Goal: Task Accomplishment & Management: Manage account settings

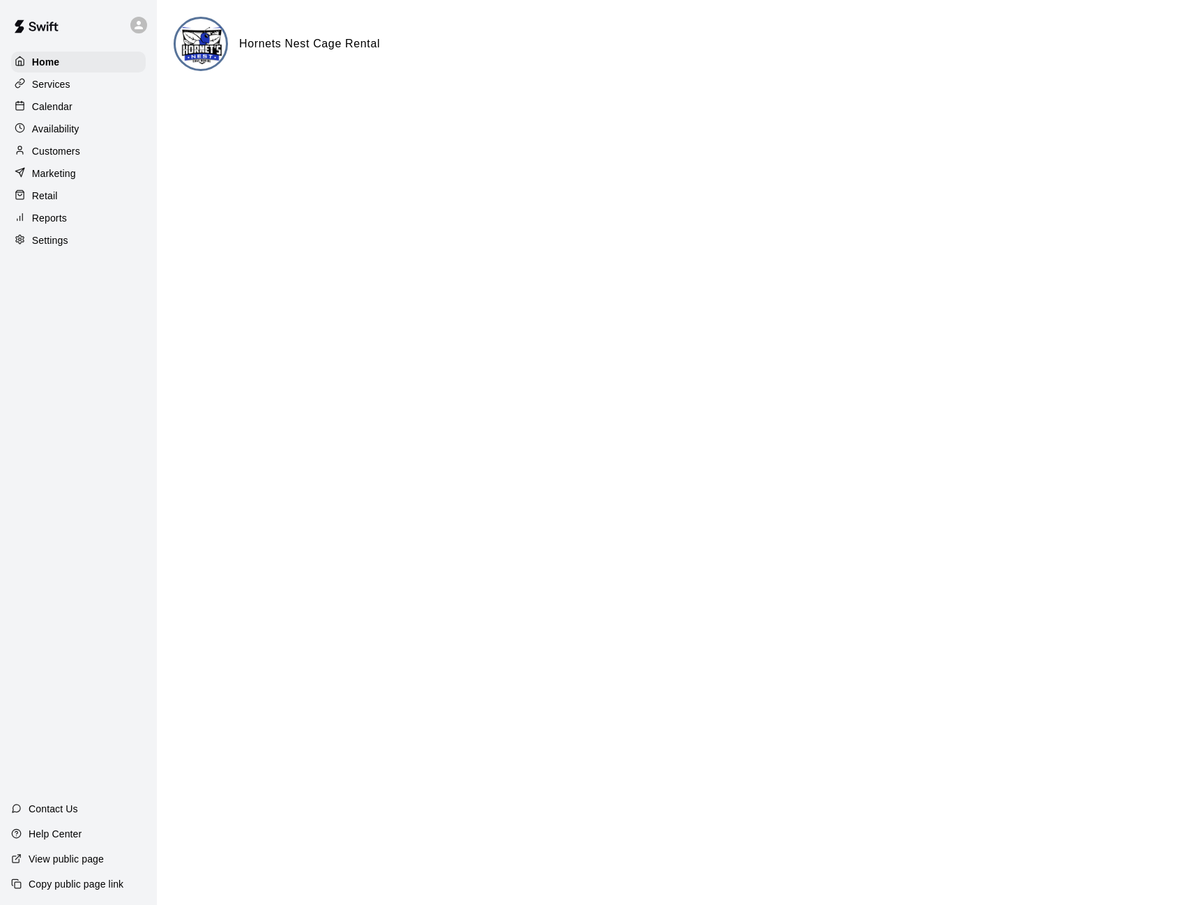
click at [53, 102] on p "Calendar" at bounding box center [52, 107] width 40 height 14
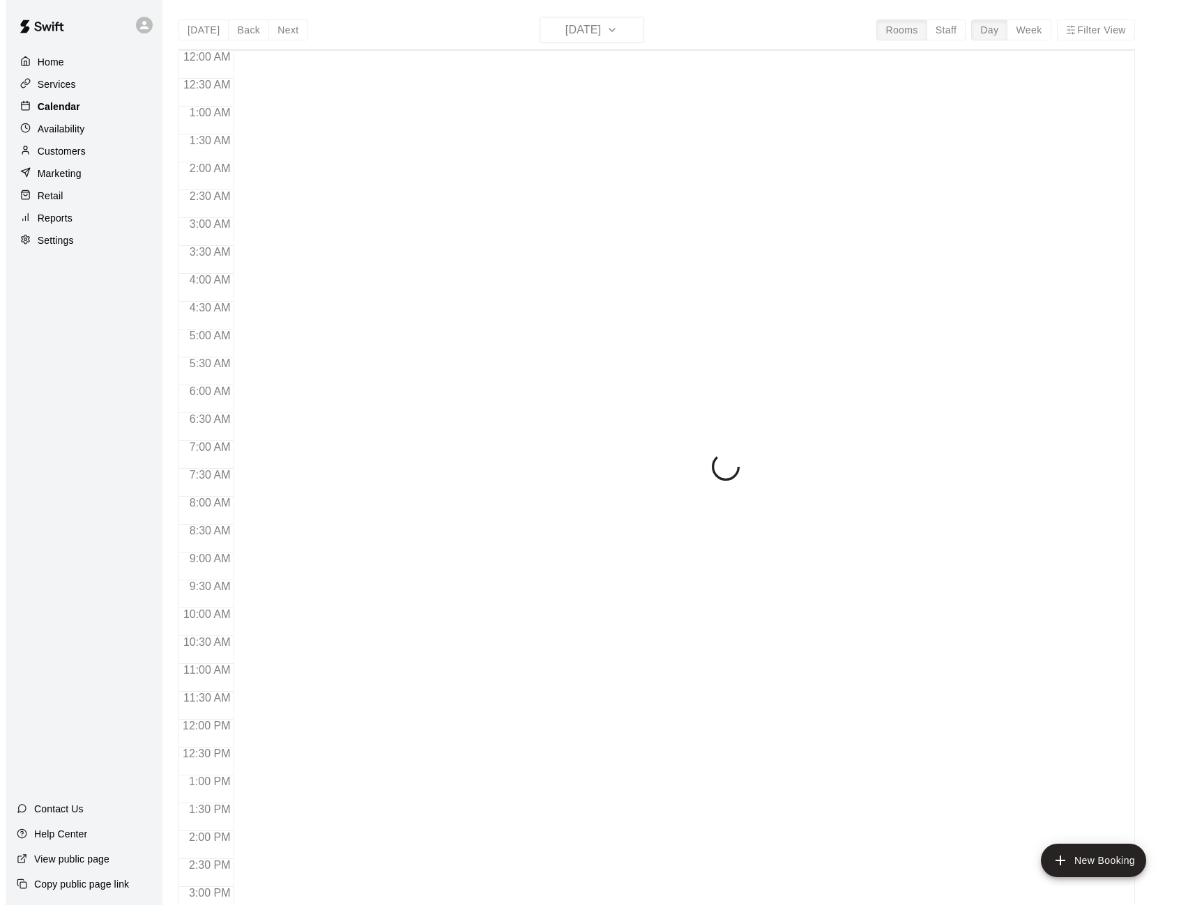
scroll to position [468, 0]
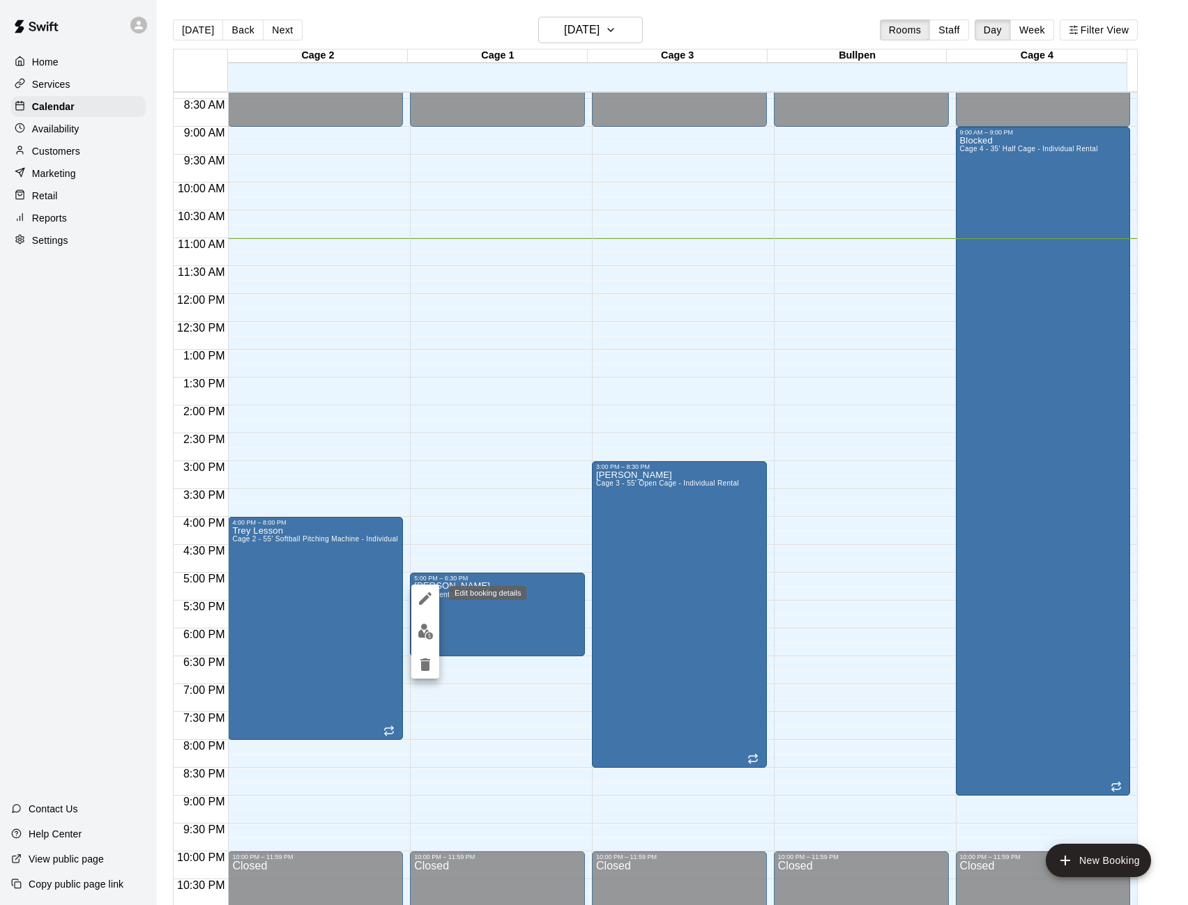
click at [422, 593] on icon "edit" at bounding box center [425, 598] width 17 height 17
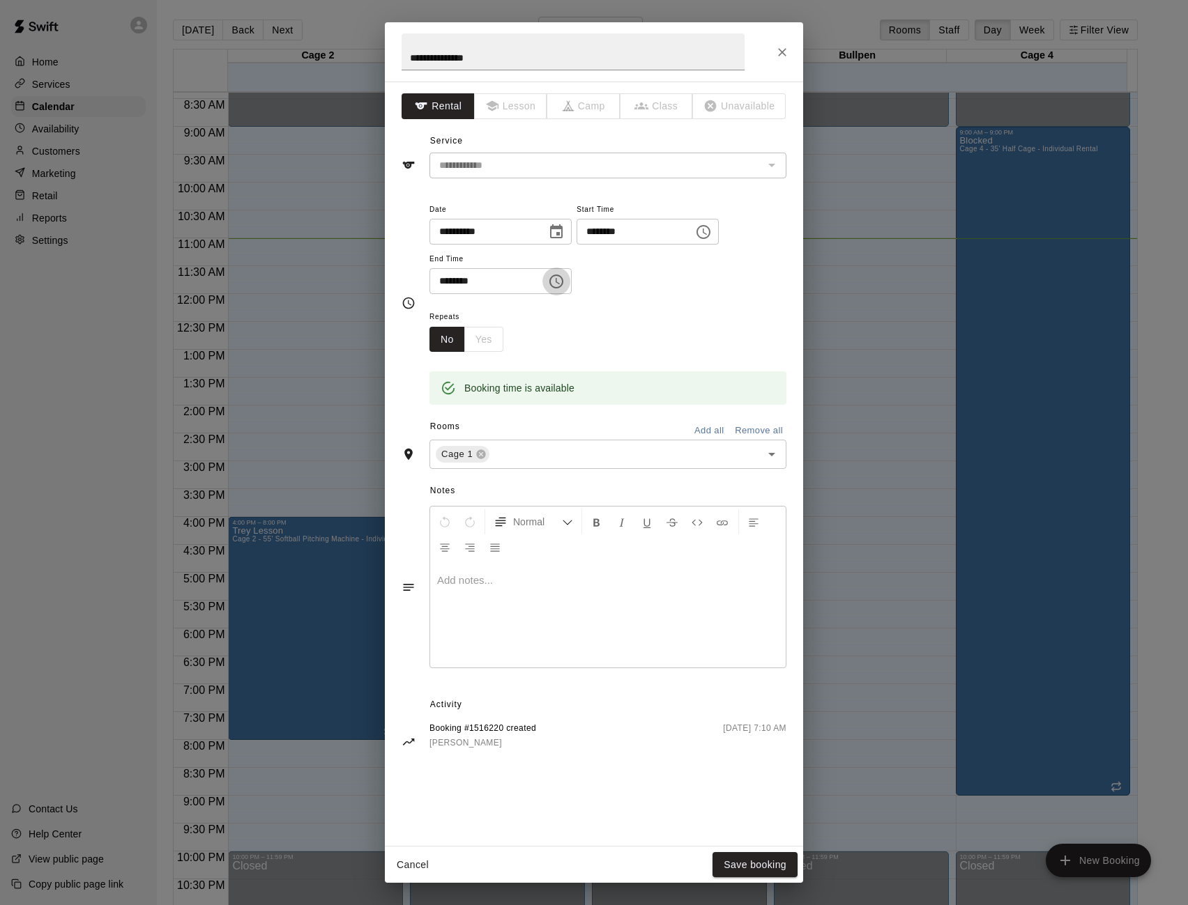
click at [560, 282] on icon "Choose time, selected time is 6:30 PM" at bounding box center [557, 281] width 4 height 6
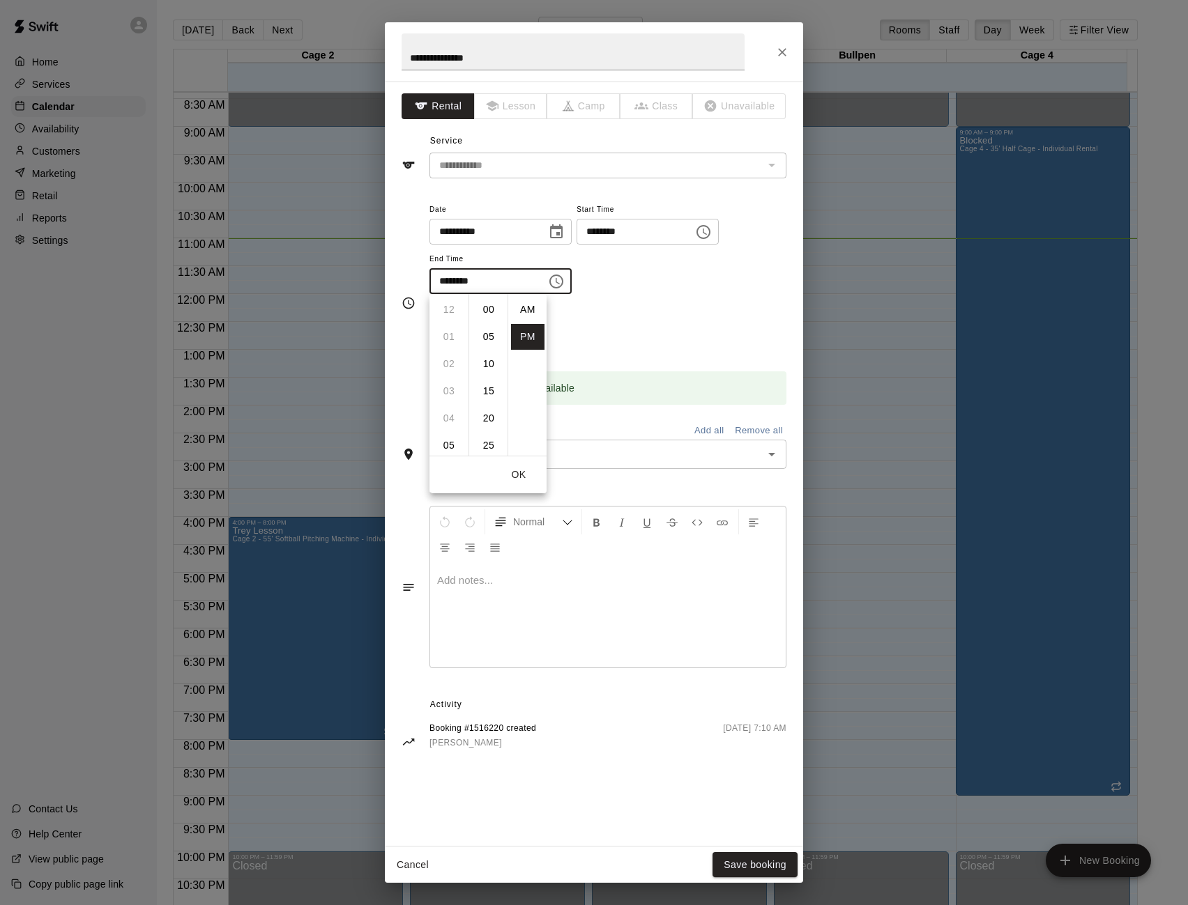
scroll to position [25, 0]
click at [447, 335] on li "07" at bounding box center [448, 337] width 33 height 26
type input "********"
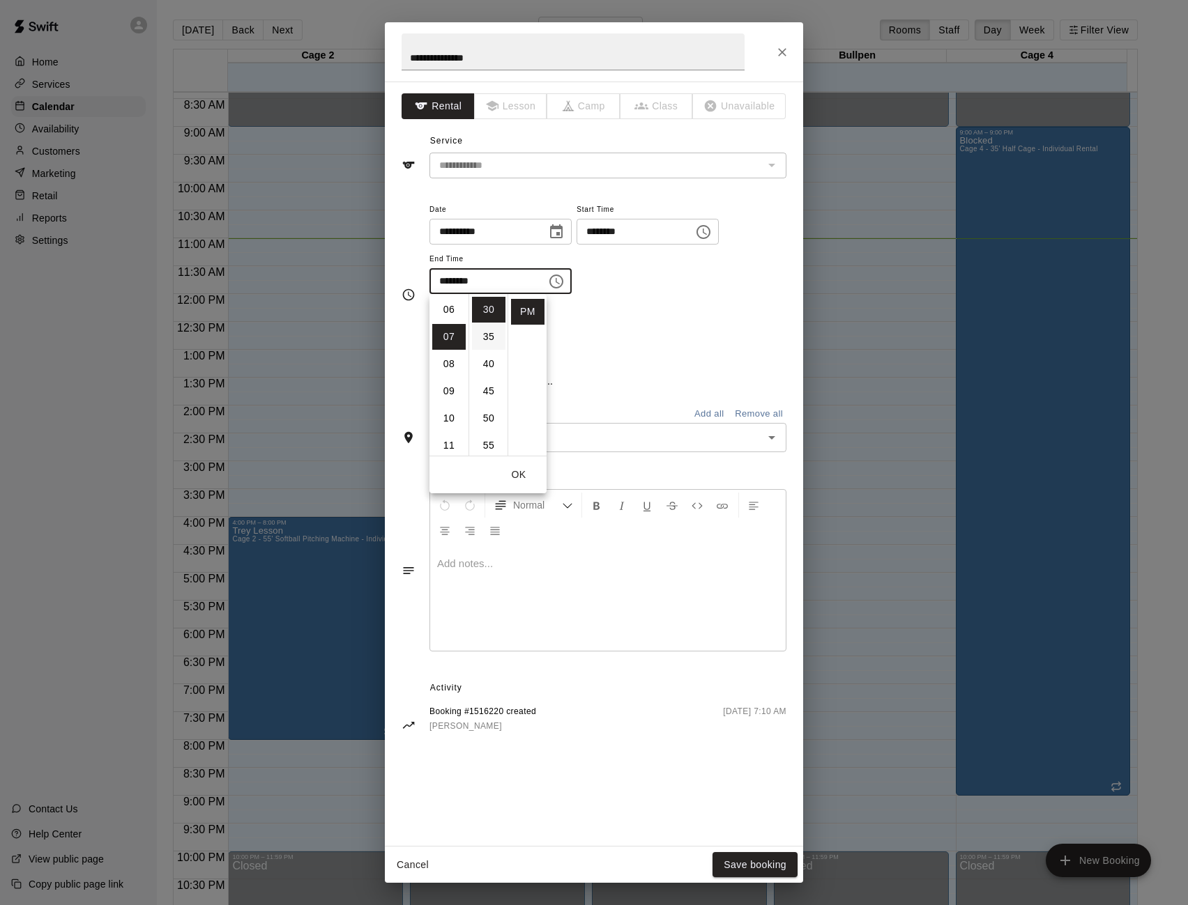
scroll to position [190, 0]
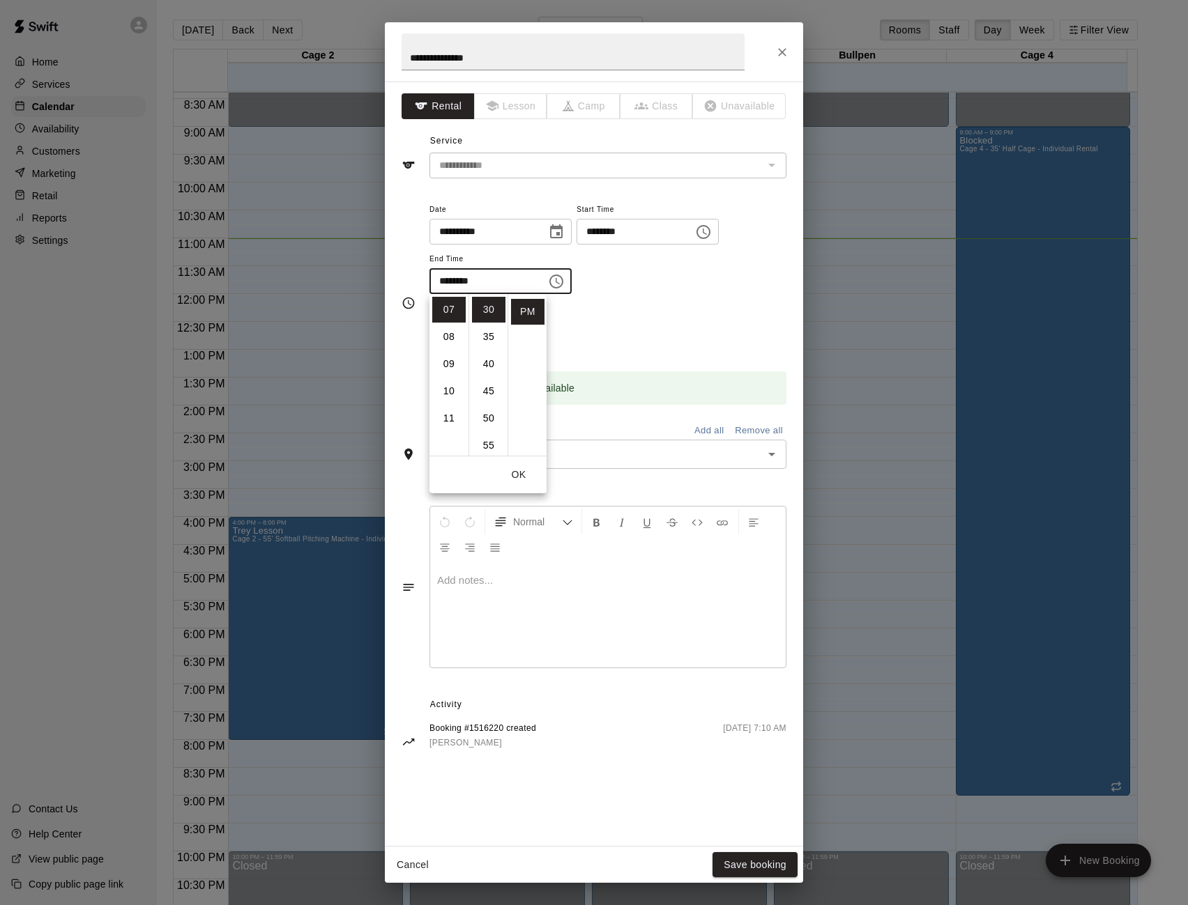
click at [617, 318] on div "Repeats No Yes" at bounding box center [607, 330] width 357 height 44
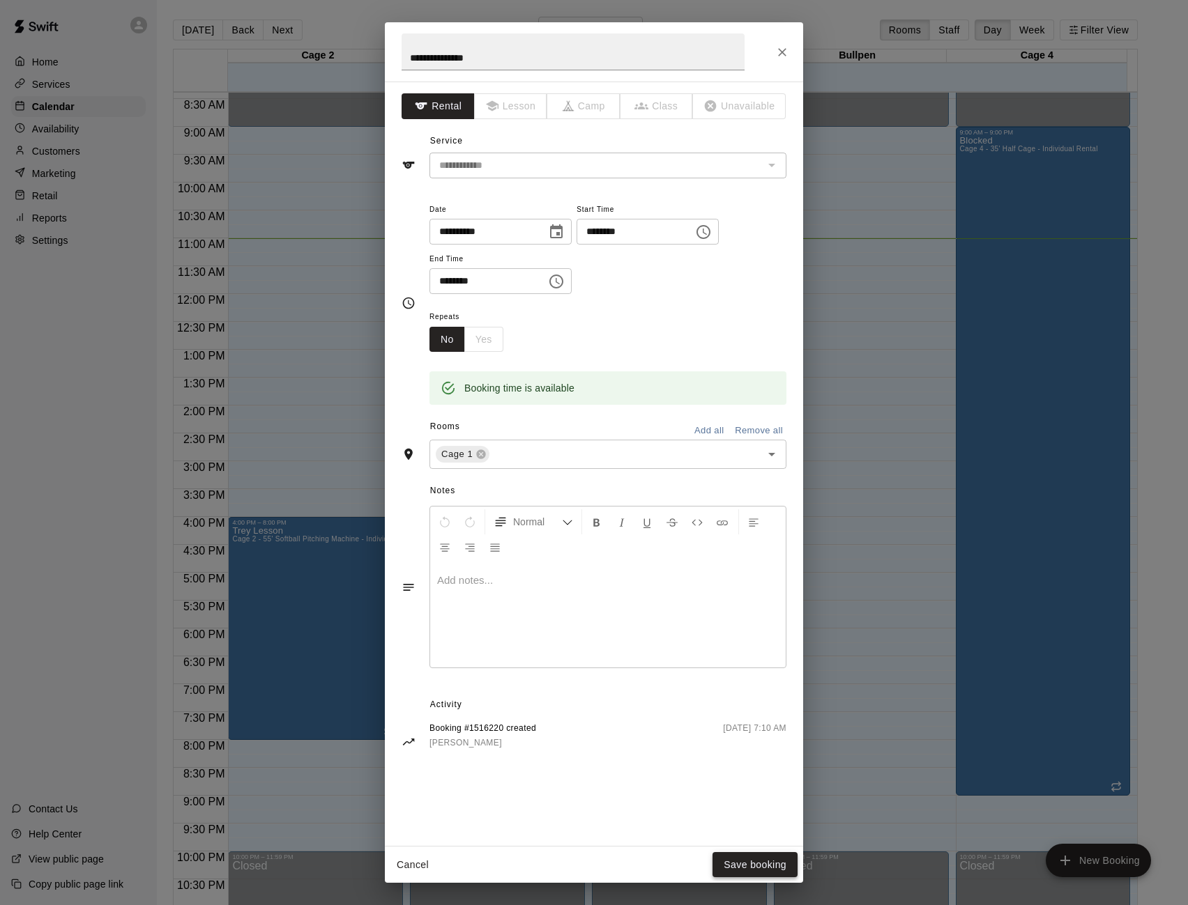
click at [756, 857] on button "Save booking" at bounding box center [754, 865] width 85 height 26
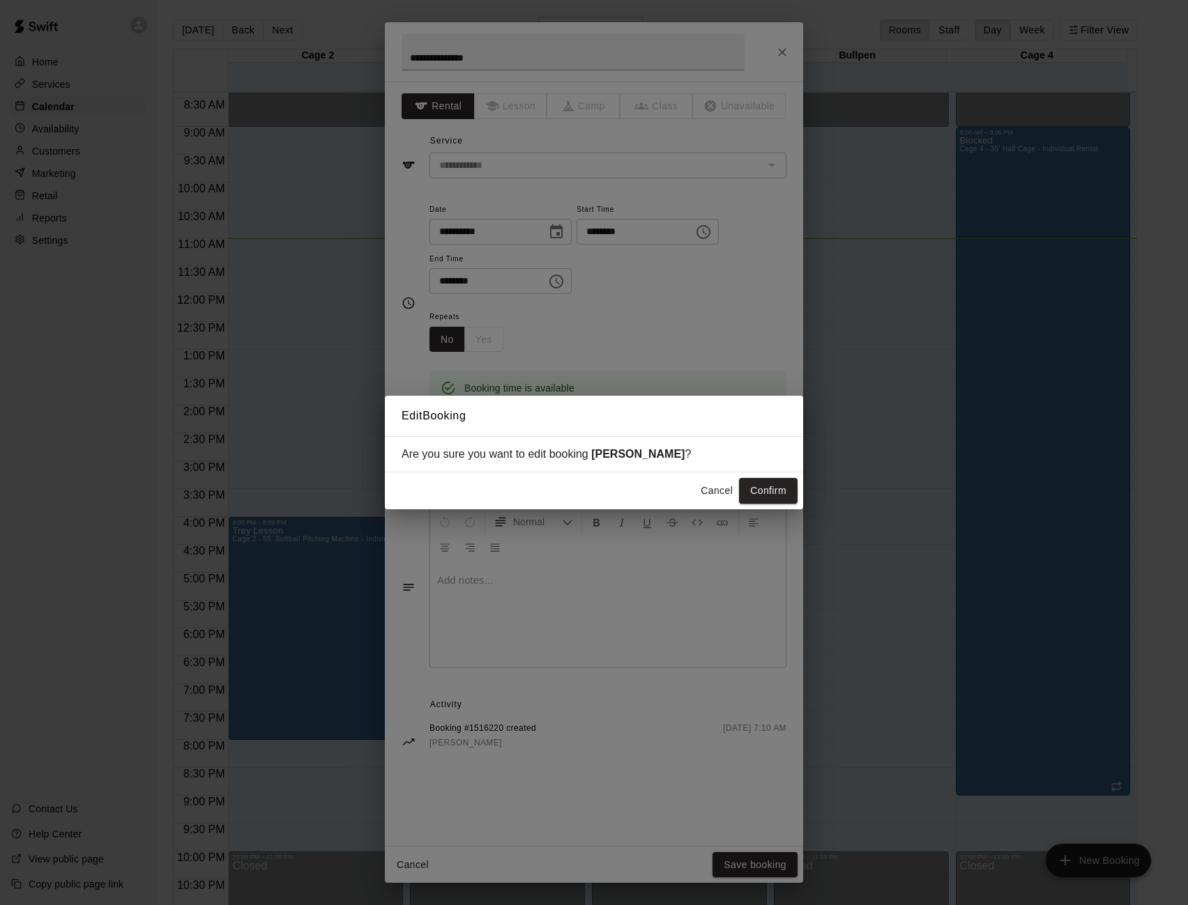
click at [758, 491] on button "Confirm" at bounding box center [768, 491] width 59 height 26
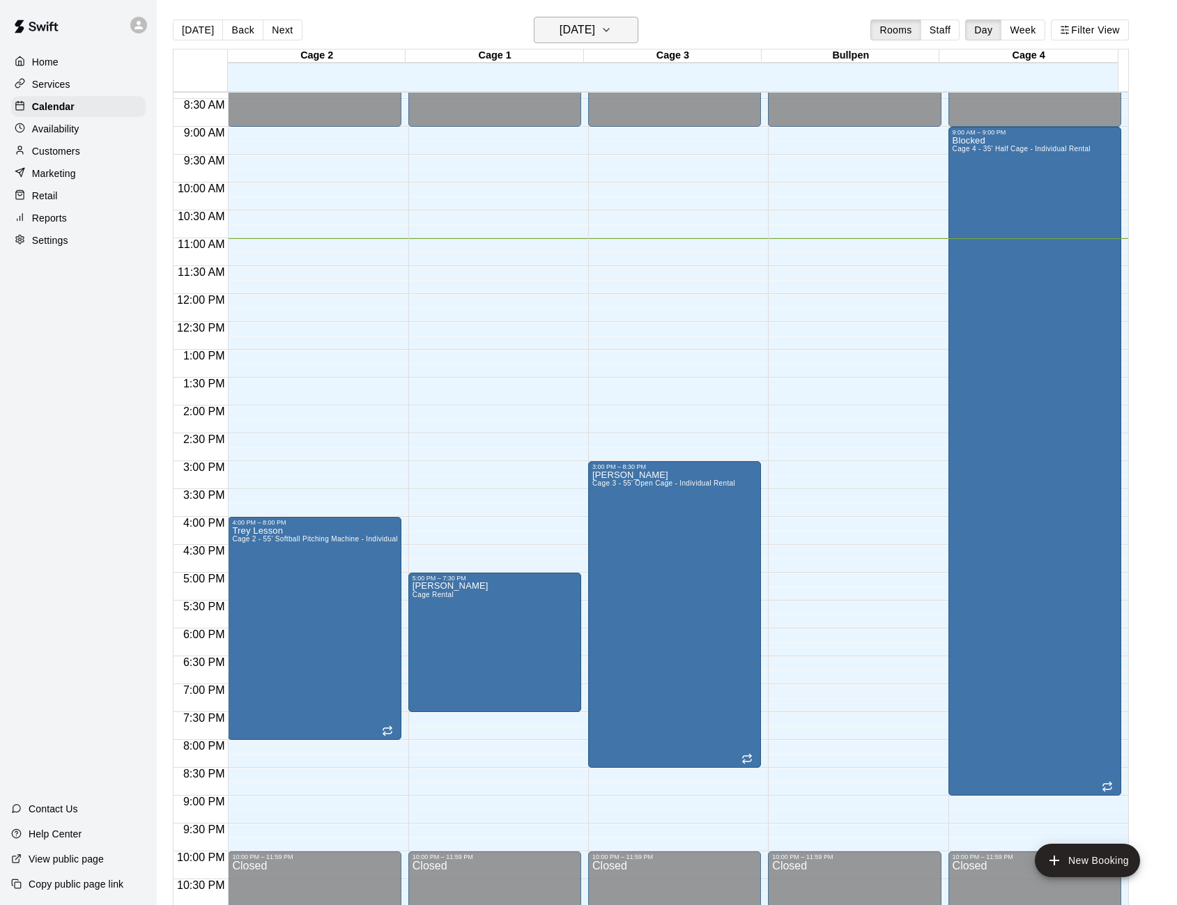
click at [618, 27] on button "[DATE]" at bounding box center [586, 30] width 105 height 26
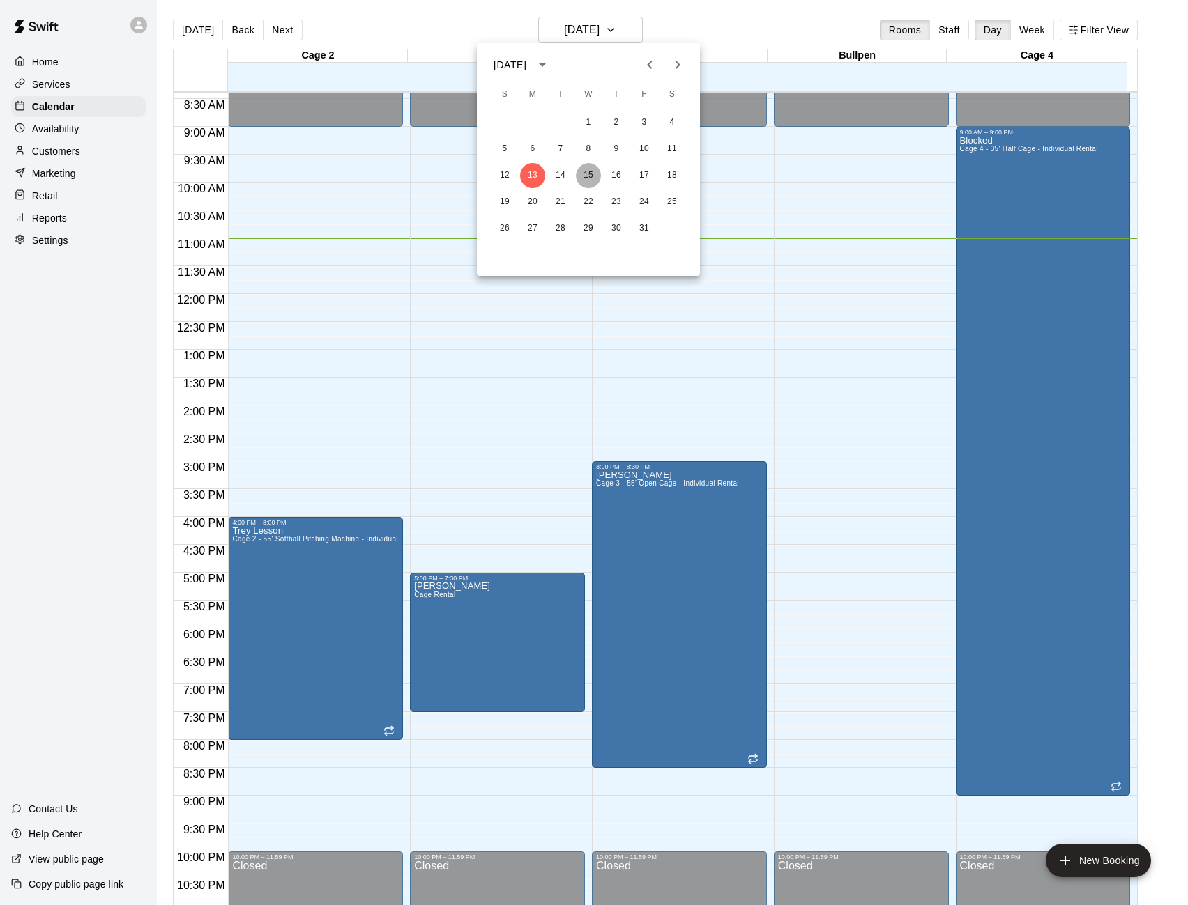
click at [591, 168] on button "15" at bounding box center [588, 175] width 25 height 25
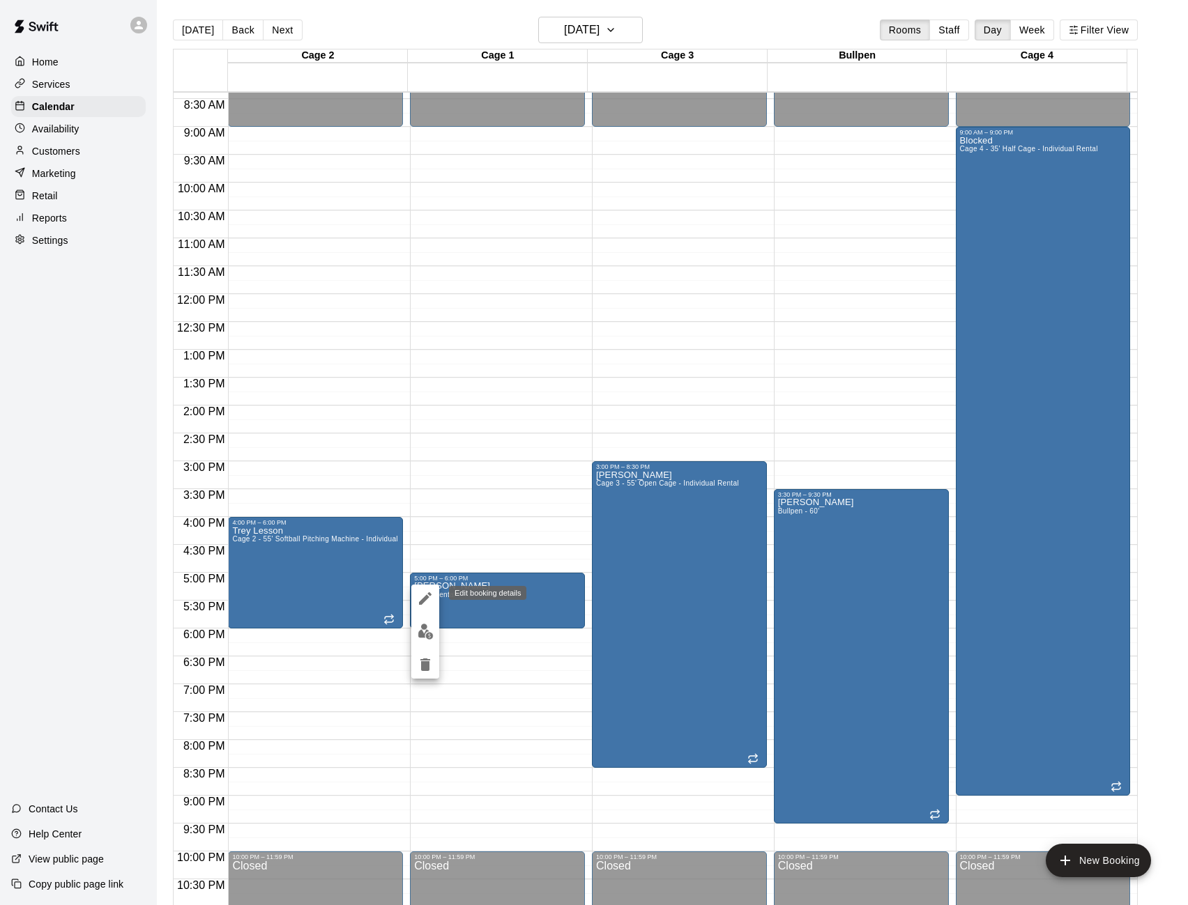
click at [432, 590] on icon "edit" at bounding box center [425, 598] width 17 height 17
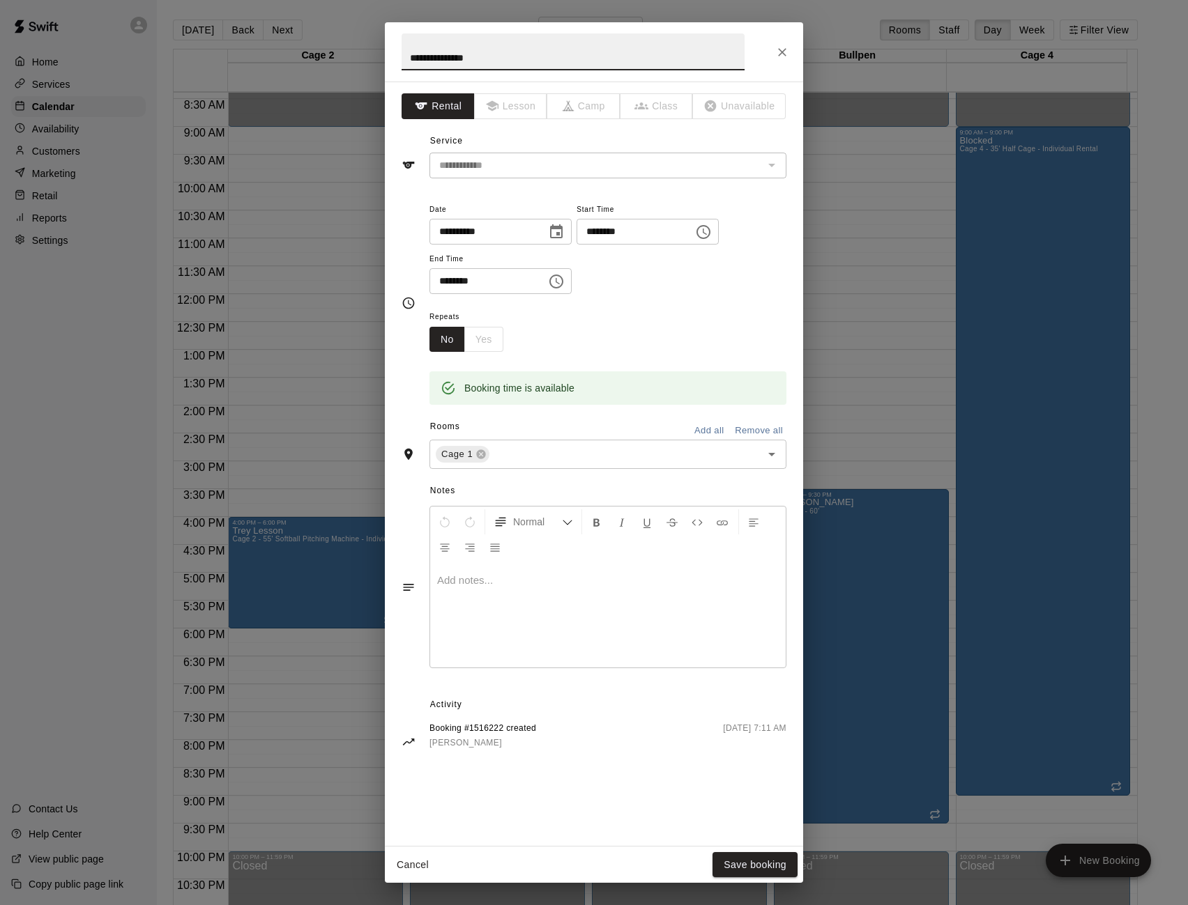
click at [563, 275] on icon "Choose time, selected time is 6:00 PM" at bounding box center [556, 282] width 14 height 14
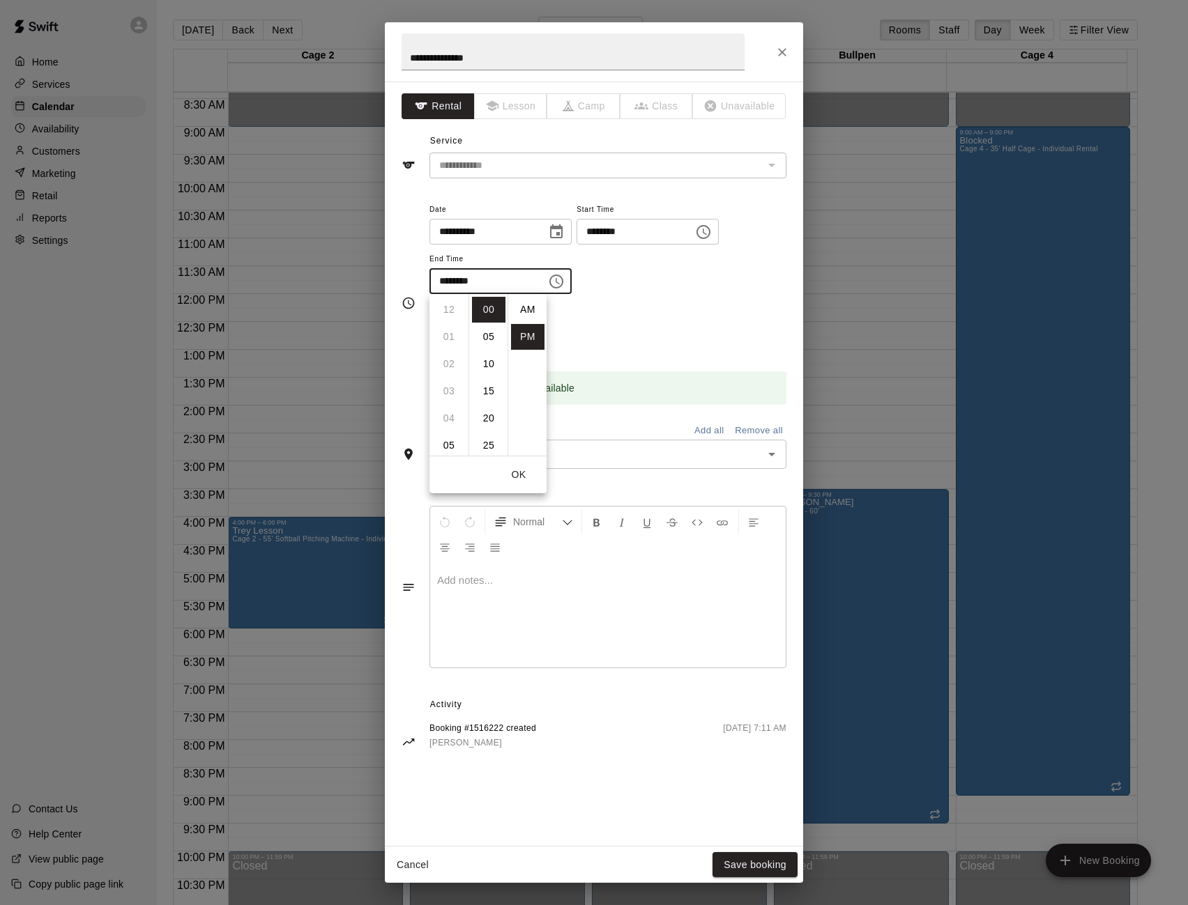
scroll to position [25, 0]
click at [454, 328] on li "07" at bounding box center [448, 337] width 33 height 26
type input "********"
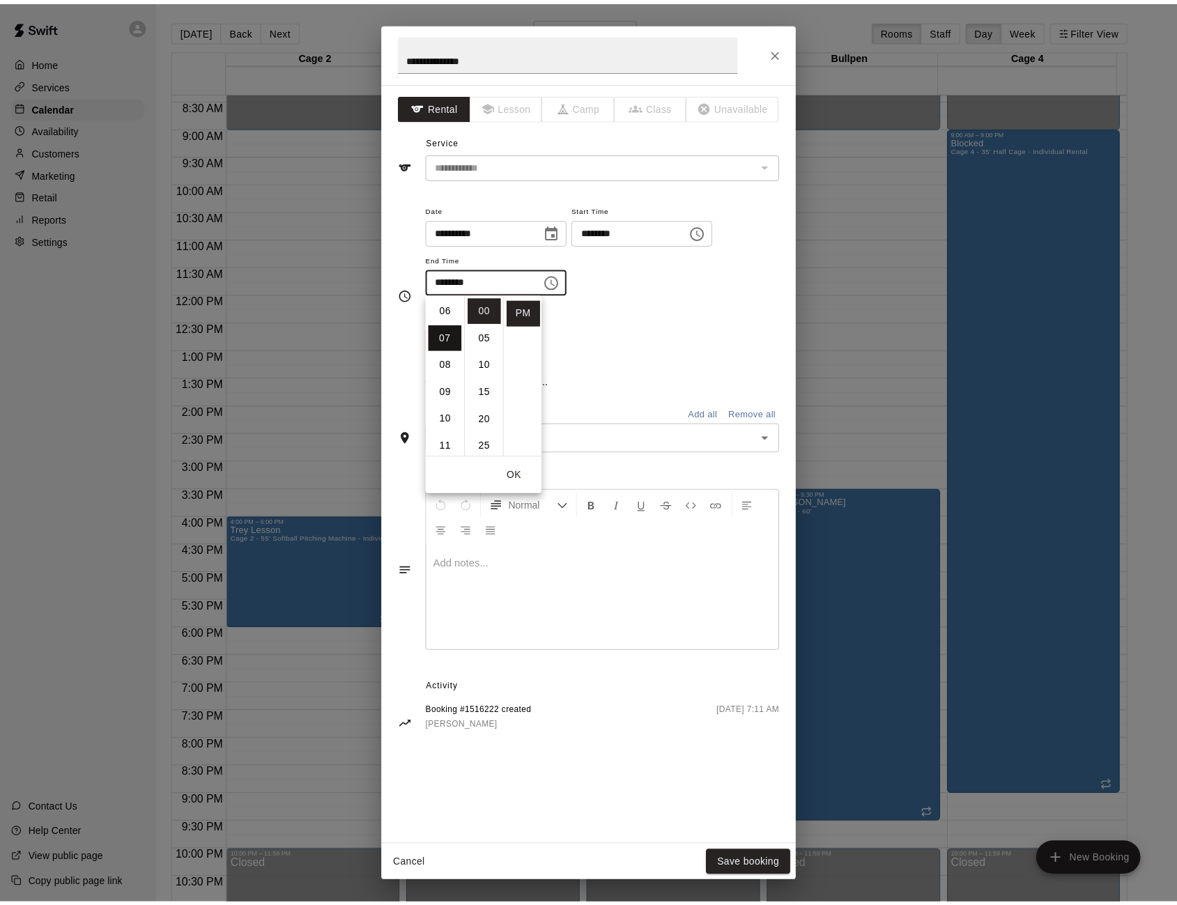
scroll to position [190, 0]
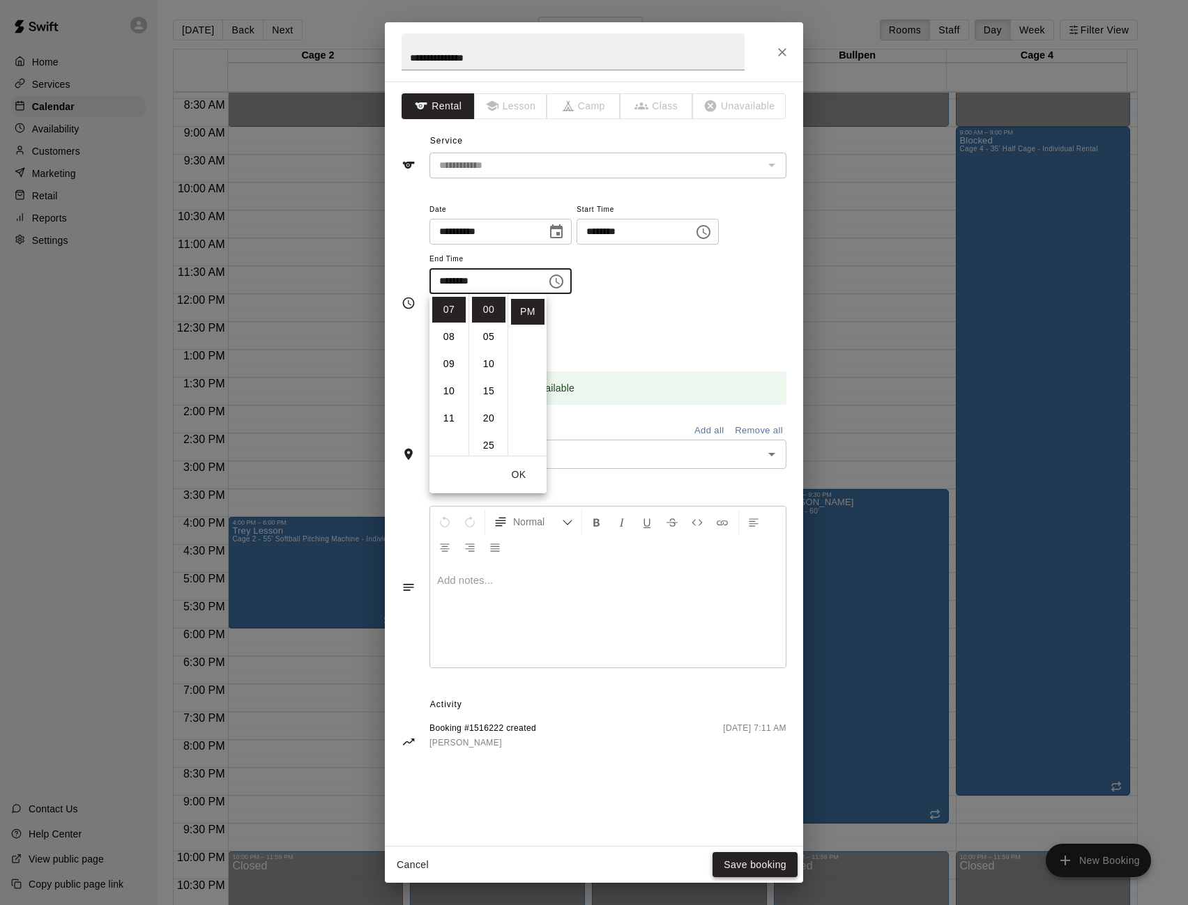
click at [750, 857] on button "Save booking" at bounding box center [754, 865] width 85 height 26
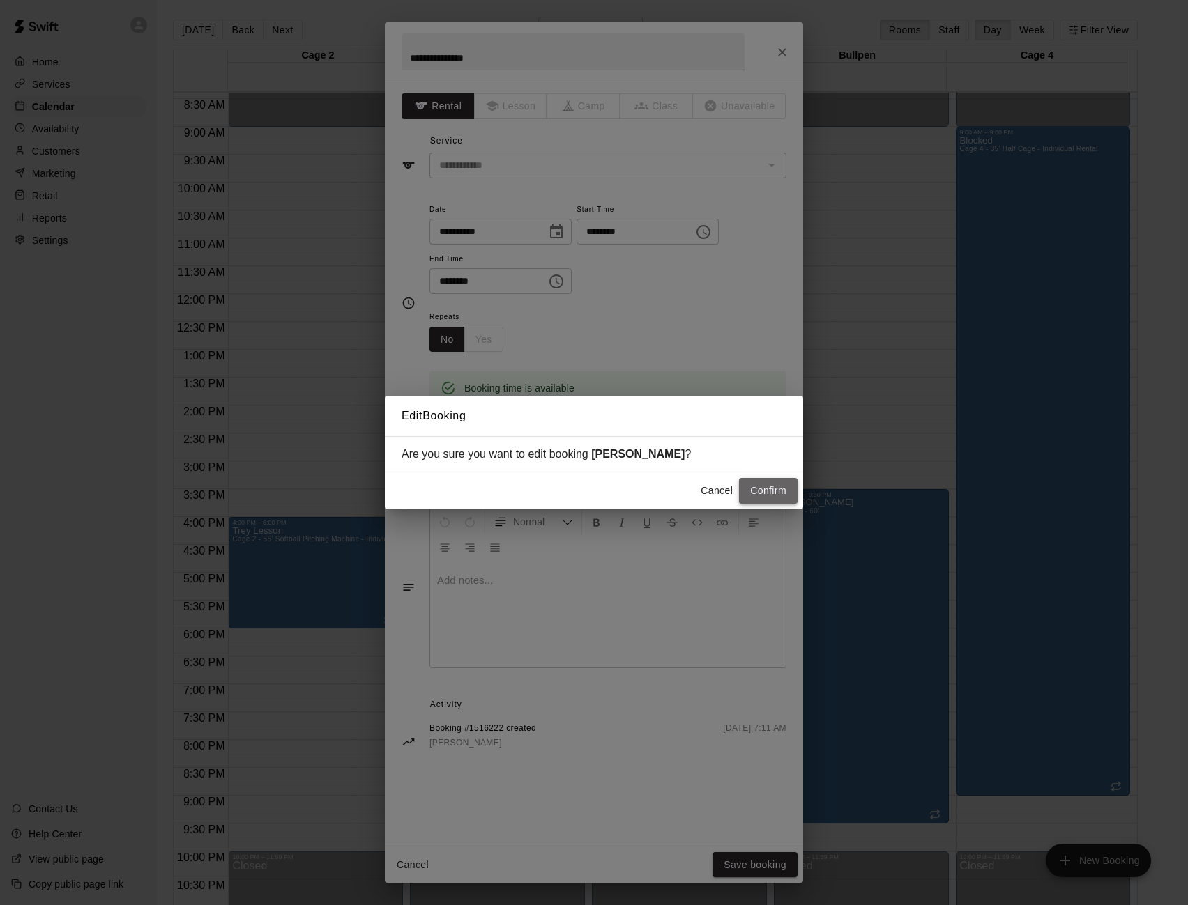
click at [755, 491] on button "Confirm" at bounding box center [768, 491] width 59 height 26
